Goal: Information Seeking & Learning: Learn about a topic

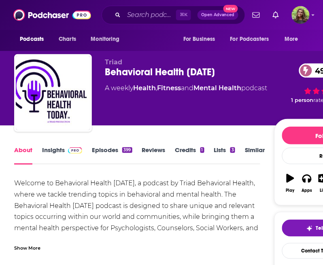
click at [54, 152] on link "Insights" at bounding box center [62, 155] width 40 height 19
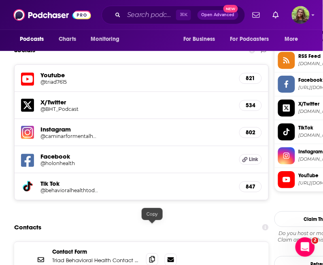
click at [153, 256] on icon at bounding box center [152, 259] width 6 height 6
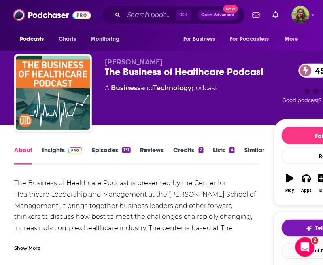
click at [53, 155] on link "Insights" at bounding box center [62, 155] width 40 height 19
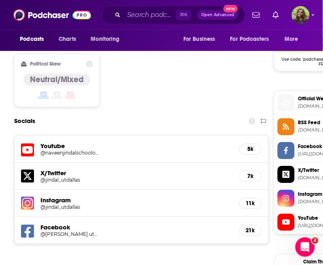
scroll to position [813, 0]
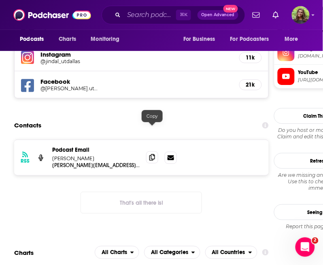
click at [155, 151] on span at bounding box center [152, 157] width 12 height 12
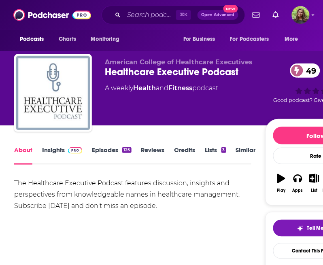
click at [53, 156] on link "Insights" at bounding box center [62, 155] width 40 height 19
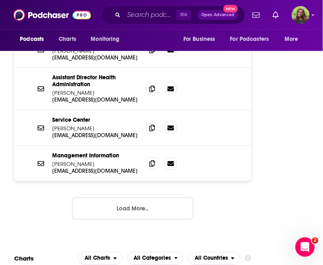
scroll to position [890, 0]
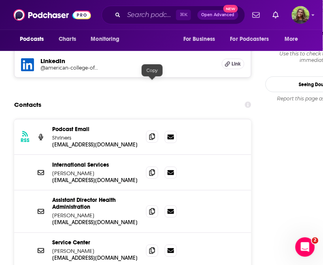
click at [149, 131] on span at bounding box center [152, 137] width 12 height 12
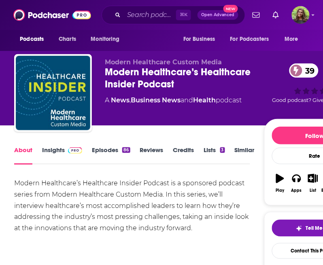
click at [63, 153] on link "Insights" at bounding box center [62, 155] width 40 height 19
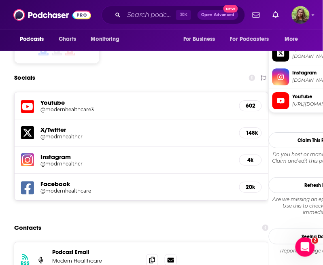
scroll to position [834, 0]
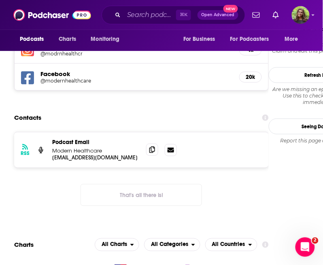
click at [154, 147] on icon at bounding box center [152, 150] width 6 height 6
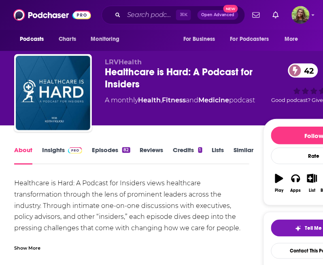
click at [48, 153] on link "Insights" at bounding box center [62, 155] width 40 height 19
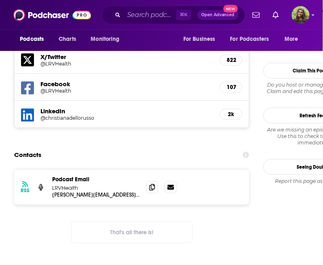
scroll to position [786, 0]
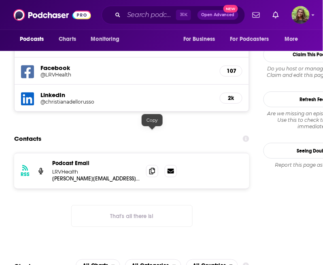
drag, startPoint x: 155, startPoint y: 137, endPoint x: 194, endPoint y: 149, distance: 39.7
click at [155, 165] on span at bounding box center [152, 171] width 12 height 12
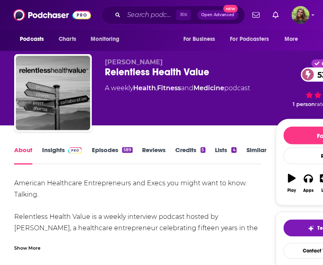
click at [48, 151] on link "Insights" at bounding box center [62, 155] width 40 height 19
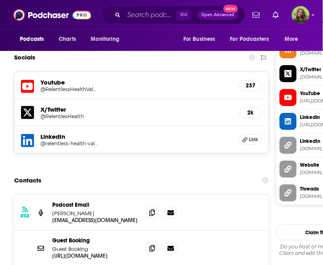
scroll to position [745, 0]
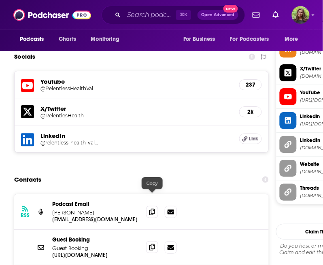
click at [149, 244] on icon at bounding box center [152, 247] width 6 height 6
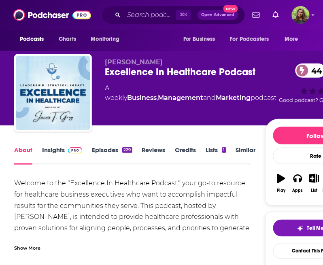
click at [55, 153] on link "Insights" at bounding box center [62, 155] width 40 height 19
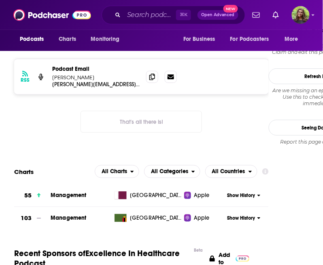
scroll to position [633, 0]
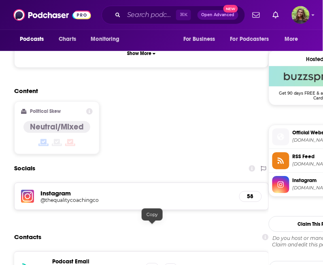
click at [156, 264] on span at bounding box center [152, 270] width 12 height 12
